Goal: Browse casually

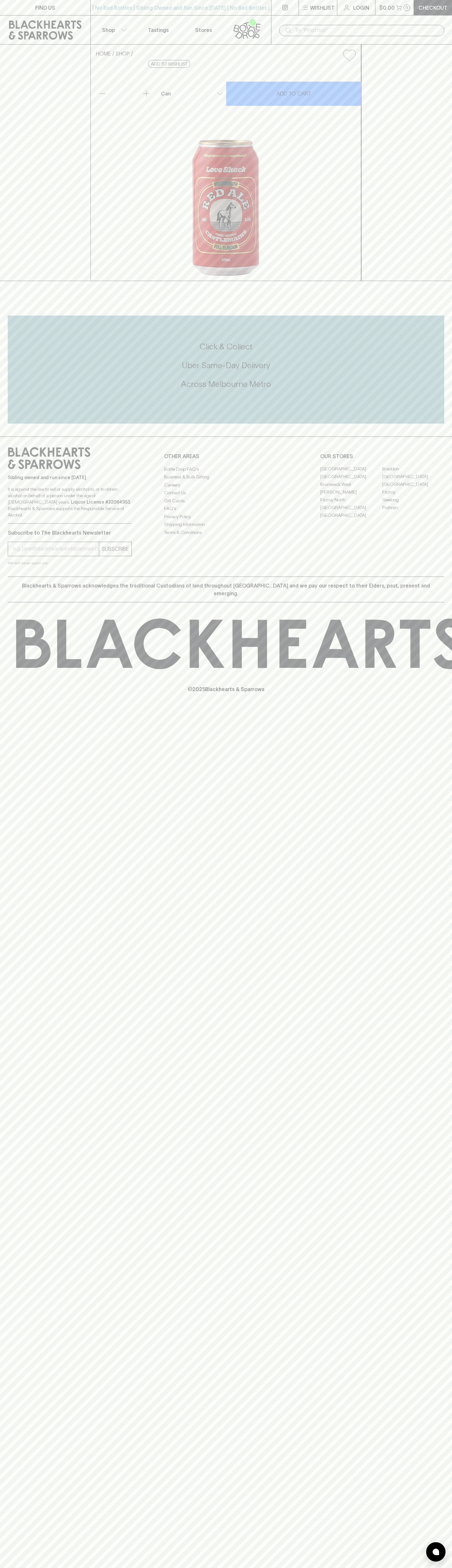
click at [297, 30] on input "text" at bounding box center [366, 30] width 144 height 10
click at [442, 1342] on div "FIND US | No Bad Bottles | Sibling Owned and Run Since [DATE] | No Bad Bottles …" at bounding box center [226, 784] width 452 height 1568
click at [111, 1567] on html "FIND US | No Bad Bottles | Sibling Owned and Run Since [DATE] | No Bad Bottles …" at bounding box center [226, 784] width 452 height 1568
click at [1, 1373] on div "FIND US | No Bad Bottles | Sibling Owned and Run Since 2006 | No Bad Bottles | …" at bounding box center [226, 784] width 452 height 1568
